Goal: Find contact information: Find contact information

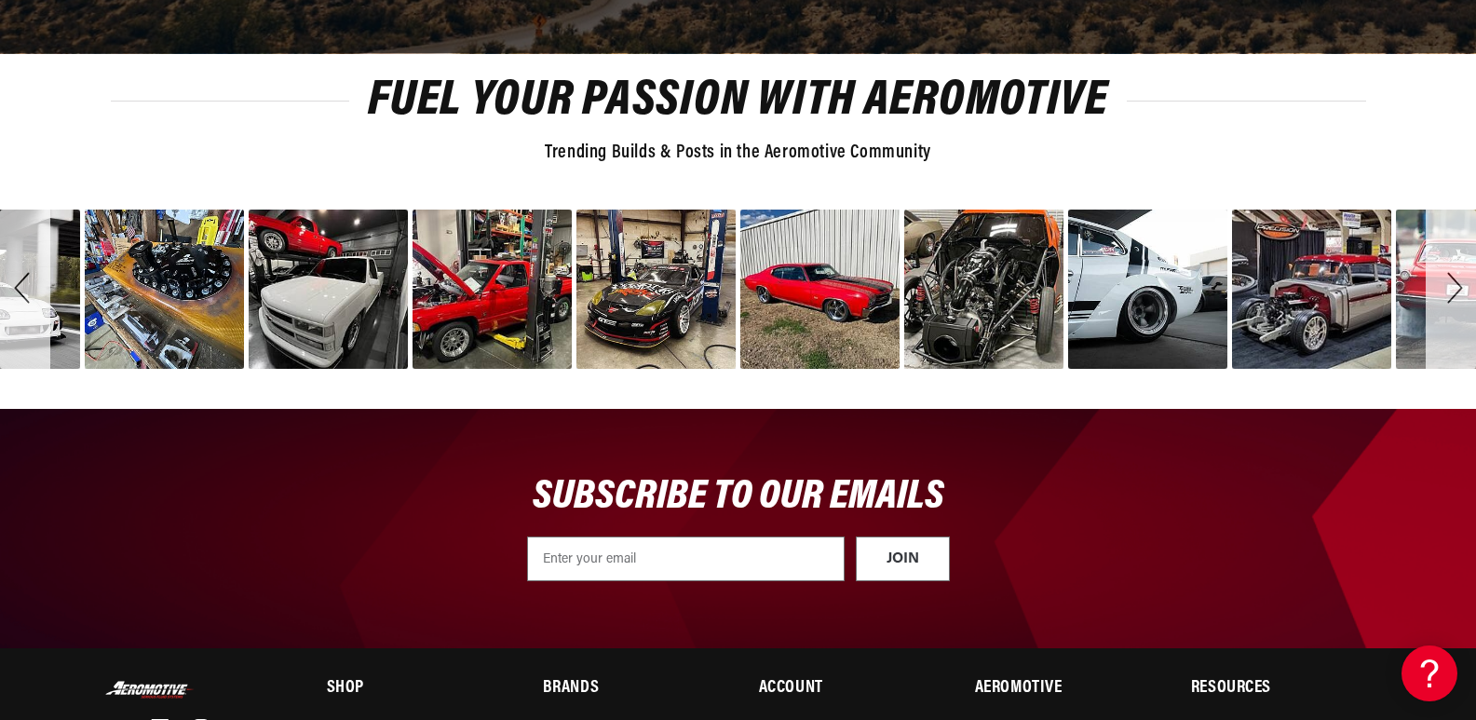
click at [156, 719] on icon at bounding box center [160, 728] width 18 height 18
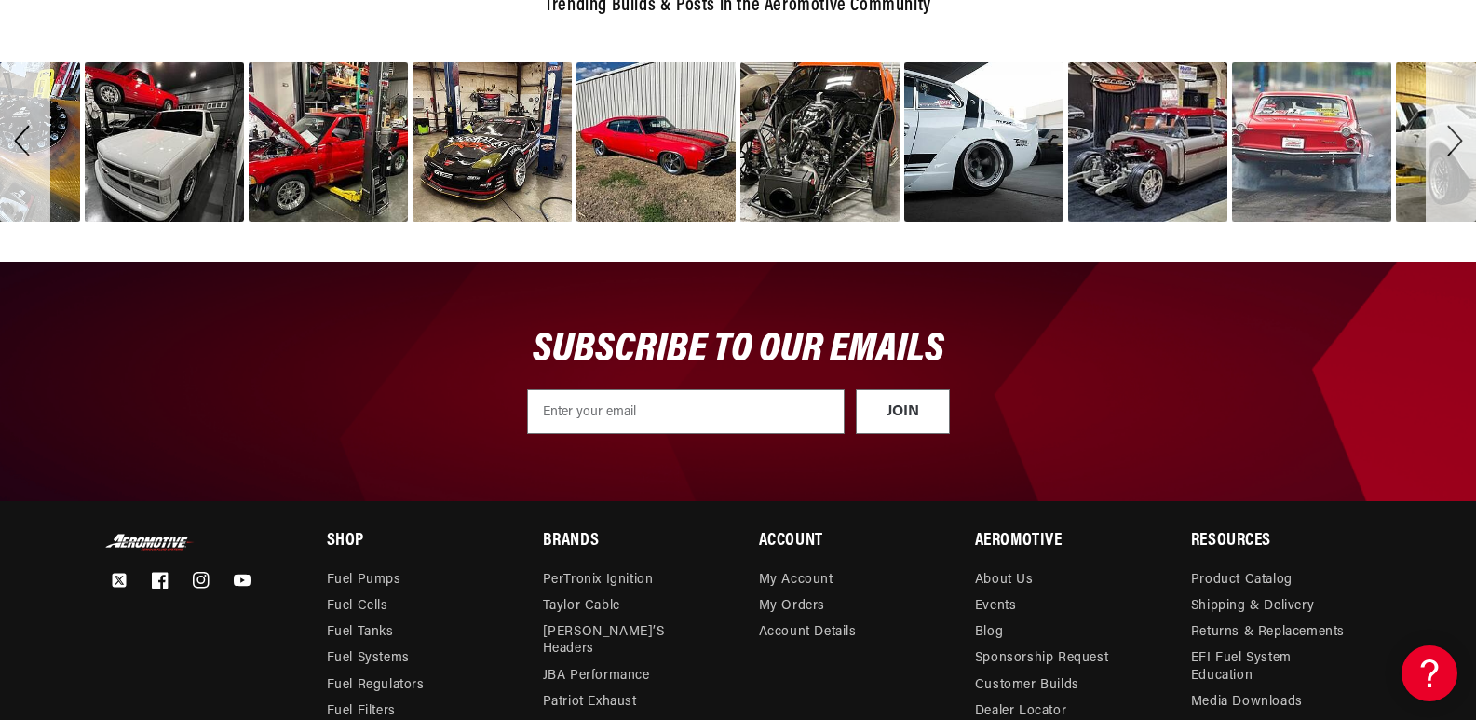
scroll to position [6312, 0]
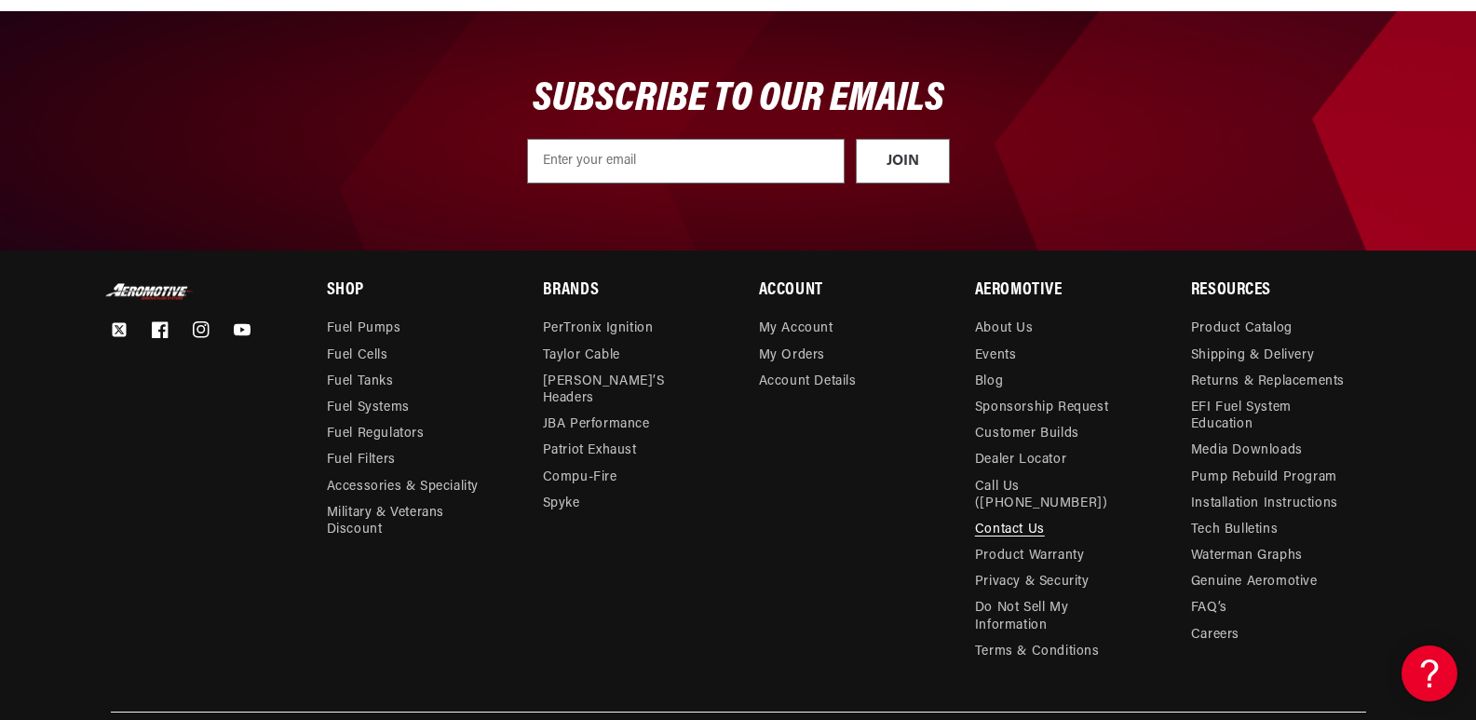
click at [1022, 517] on link "Contact Us" at bounding box center [1010, 530] width 70 height 26
